Goal: Task Accomplishment & Management: Manage account settings

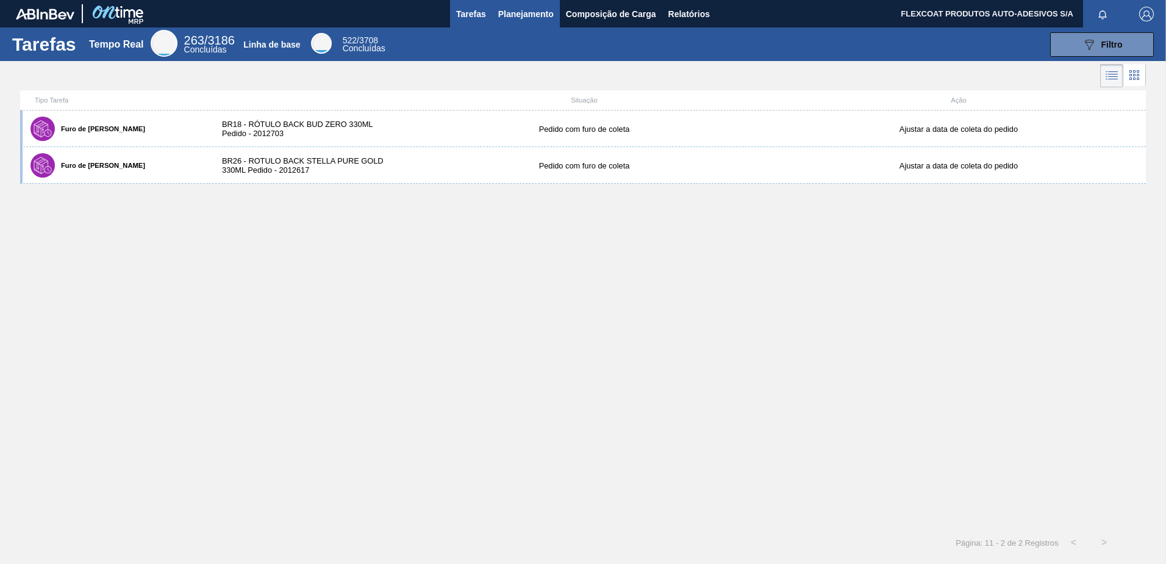
click at [509, 9] on span "Planejamento" at bounding box center [526, 14] width 56 height 15
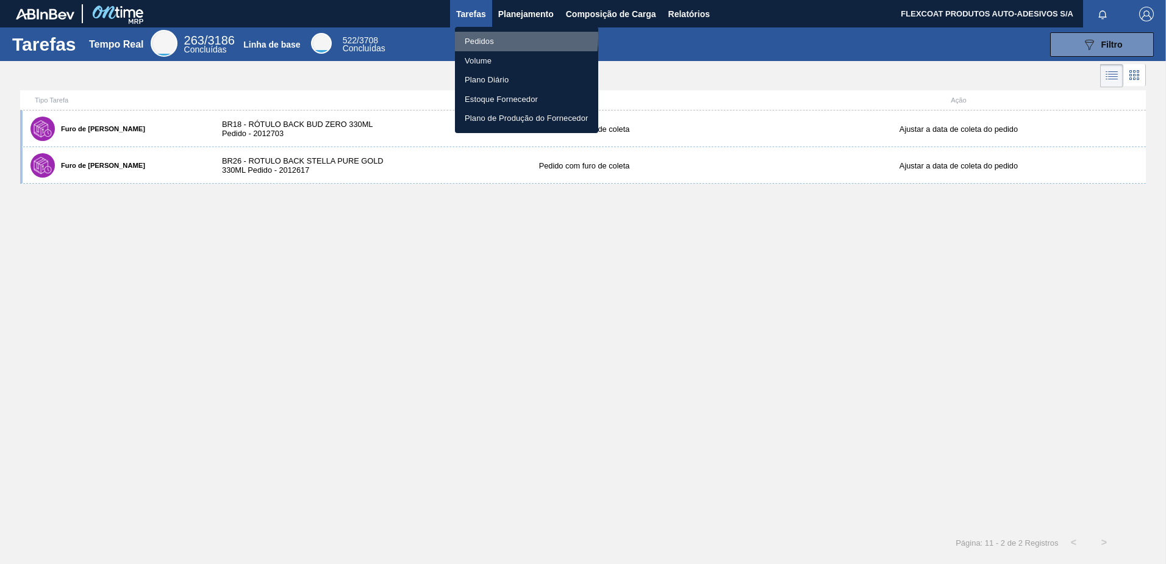
click at [481, 37] on li "Pedidos" at bounding box center [526, 42] width 143 height 20
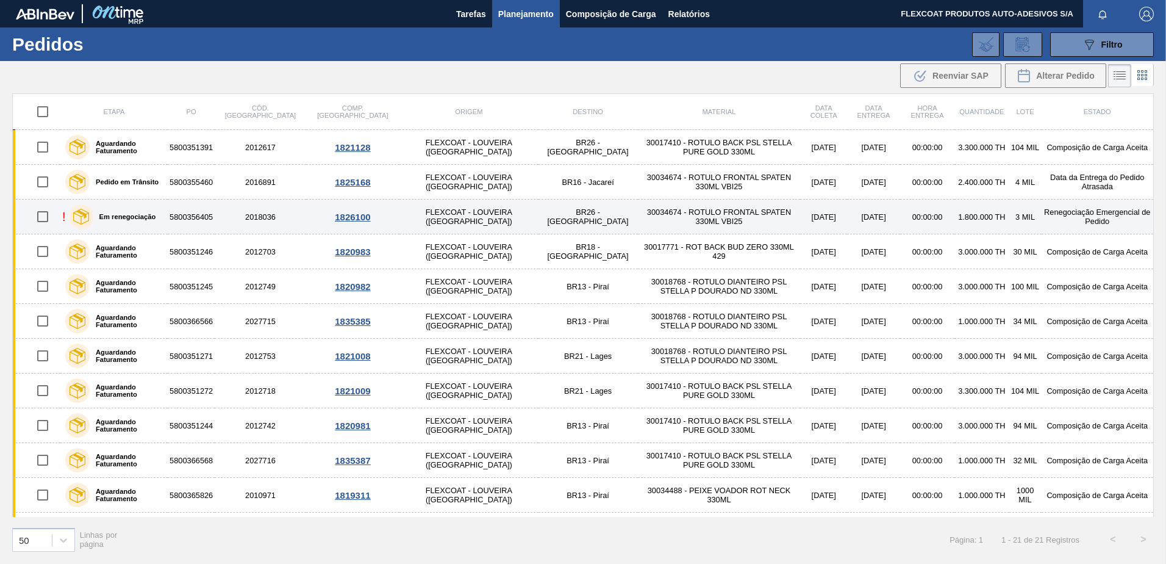
click at [113, 220] on label "Em renegociação" at bounding box center [124, 216] width 63 height 7
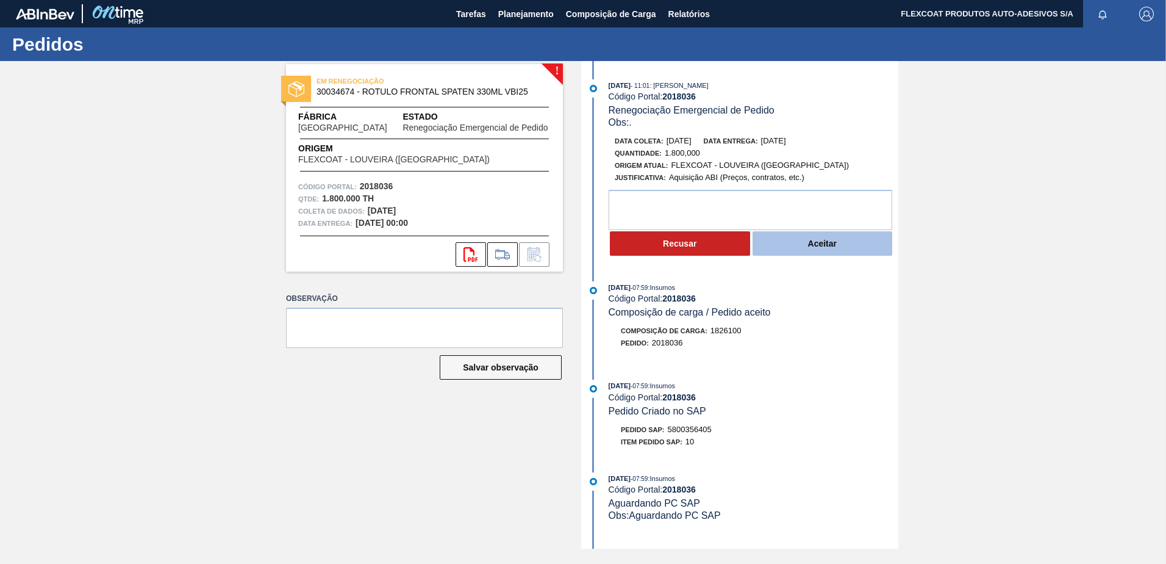
click at [813, 248] on button "Aceitar" at bounding box center [823, 243] width 140 height 24
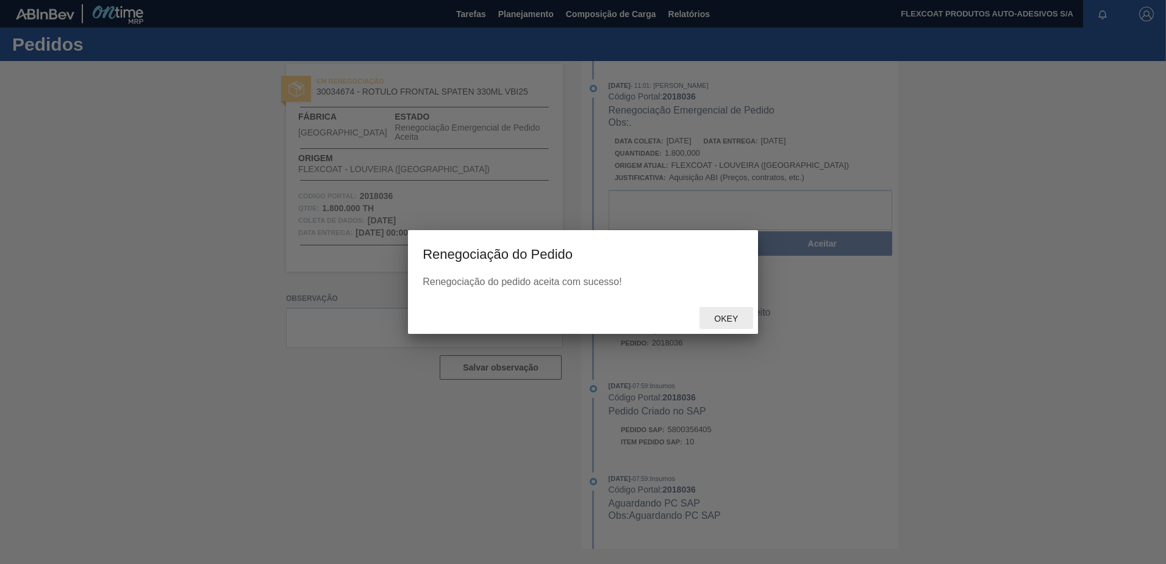
click at [720, 316] on span "Okey" at bounding box center [725, 319] width 43 height 10
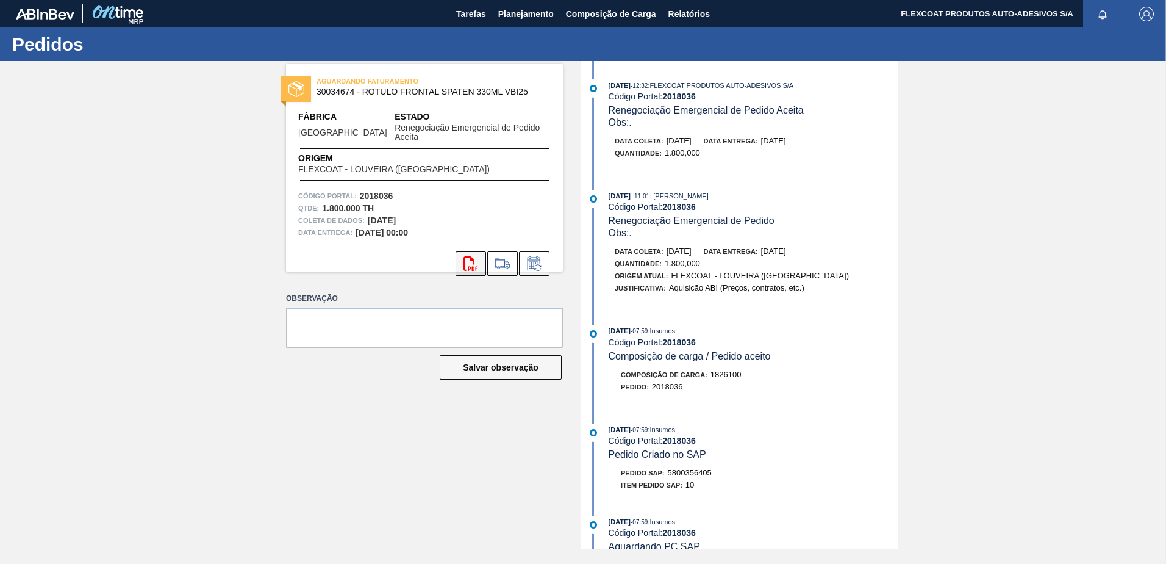
click at [472, 261] on icon at bounding box center [471, 263] width 14 height 15
click at [524, 11] on span "Planejamento" at bounding box center [526, 14] width 56 height 15
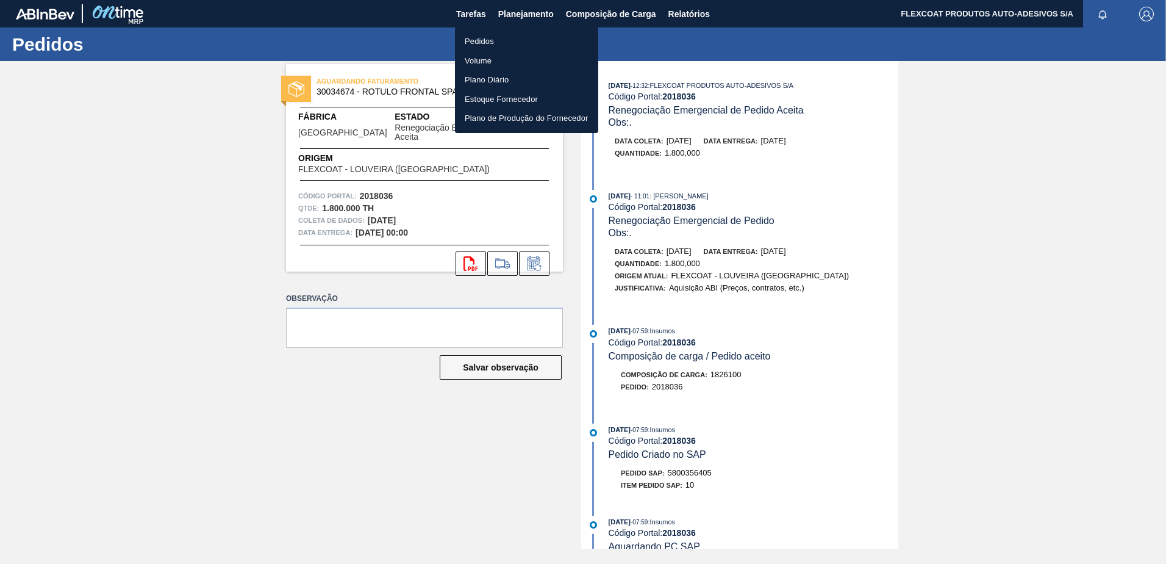
click at [483, 41] on li "Pedidos" at bounding box center [526, 42] width 143 height 20
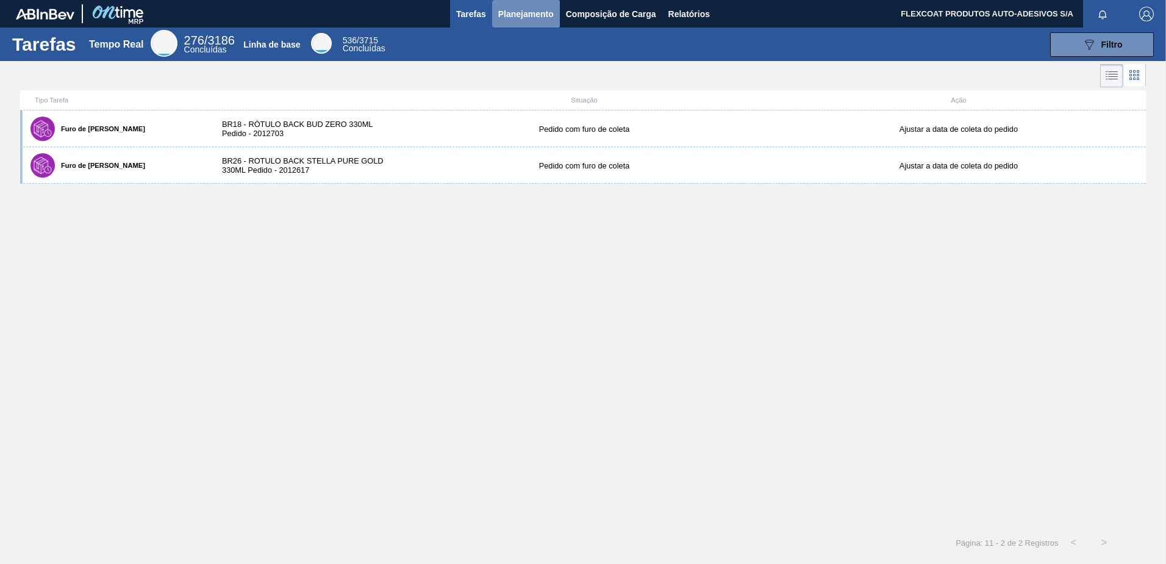
click at [514, 13] on span "Planejamento" at bounding box center [526, 14] width 56 height 15
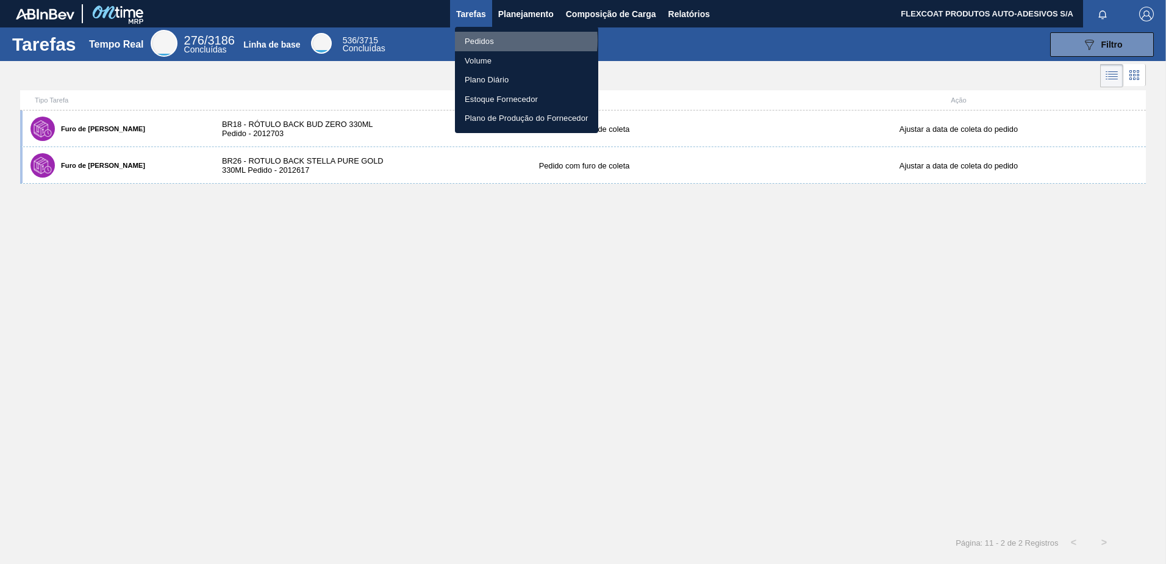
click at [489, 40] on li "Pedidos" at bounding box center [526, 42] width 143 height 20
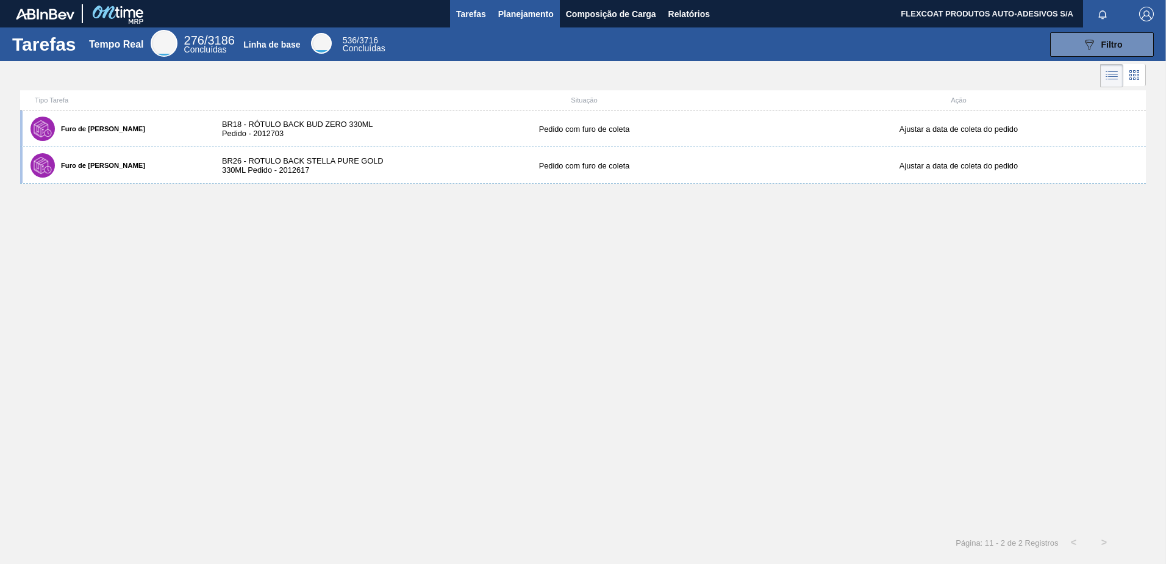
click at [509, 16] on span "Planejamento" at bounding box center [526, 14] width 56 height 15
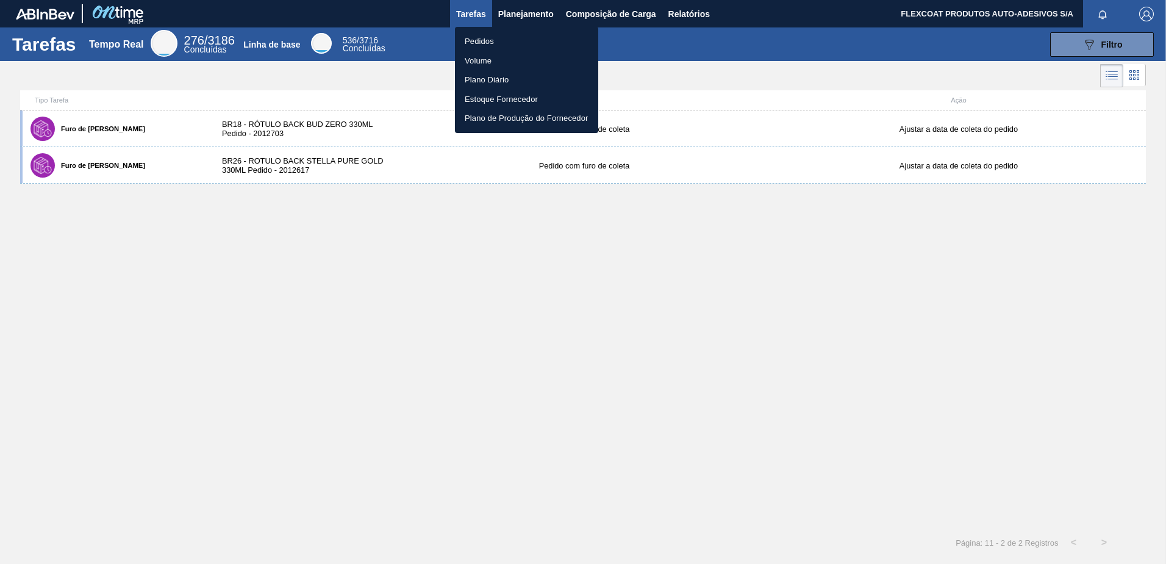
click at [483, 38] on li "Pedidos" at bounding box center [526, 42] width 143 height 20
